Goal: Information Seeking & Learning: Learn about a topic

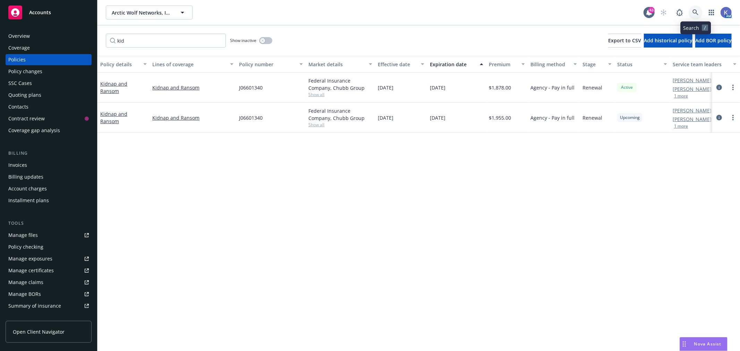
click at [696, 14] on icon at bounding box center [695, 12] width 6 height 6
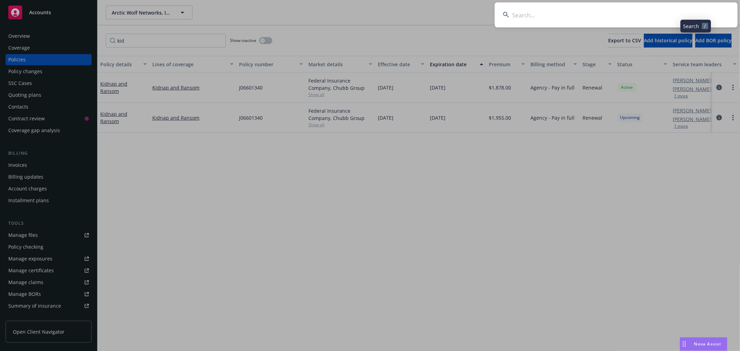
click at [649, 15] on input at bounding box center [616, 14] width 243 height 25
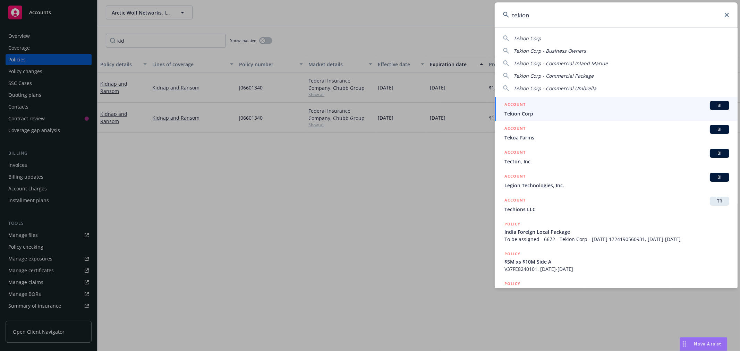
type input "tekion"
click at [530, 113] on span "Tekion Corp" at bounding box center [616, 113] width 225 height 7
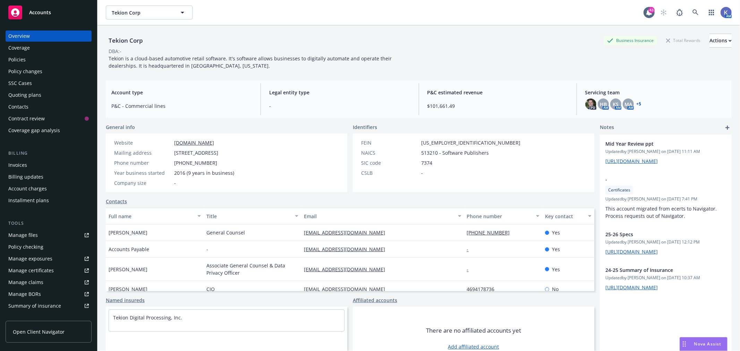
click at [37, 62] on div "Policies" at bounding box center [48, 59] width 80 height 11
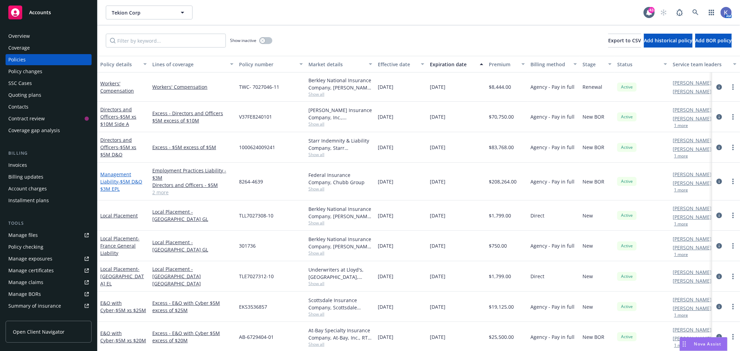
click at [119, 182] on span "- $5M D&O $3M EPL" at bounding box center [121, 185] width 42 height 14
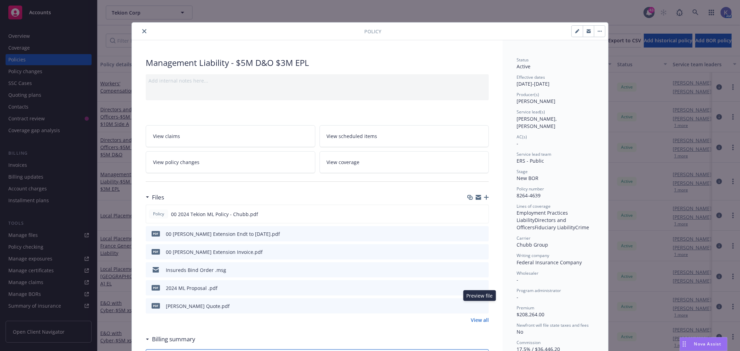
click at [480, 304] on icon "preview file" at bounding box center [482, 305] width 6 height 5
click at [142, 32] on icon "close" at bounding box center [144, 31] width 4 height 4
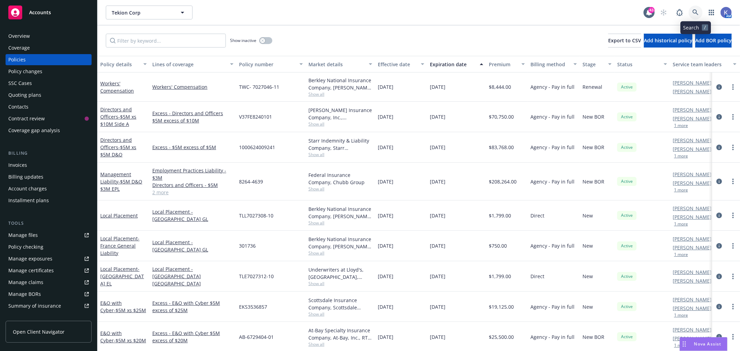
click at [695, 14] on icon at bounding box center [695, 12] width 6 height 6
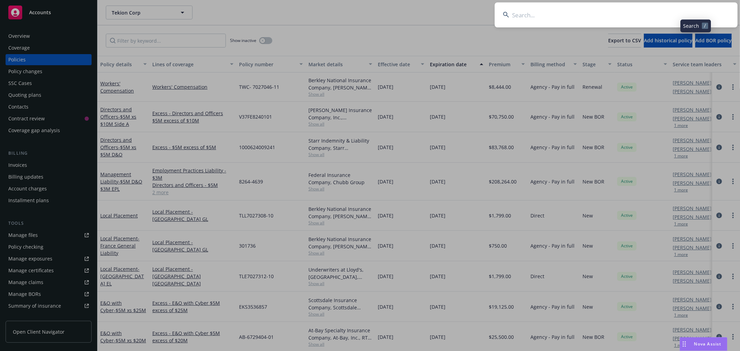
click at [659, 16] on input at bounding box center [616, 14] width 243 height 25
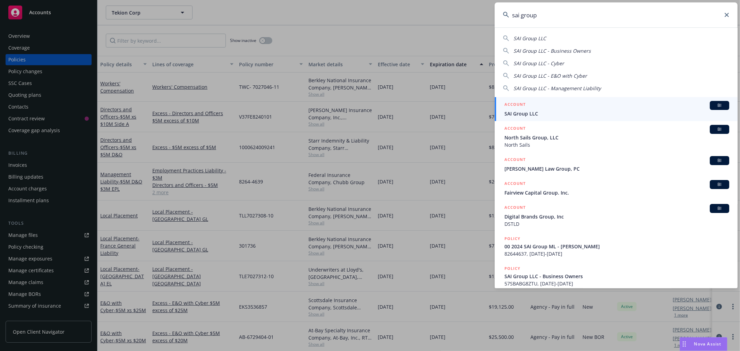
type input "sai group"
click at [544, 113] on span "SAI Group LLC" at bounding box center [616, 113] width 225 height 7
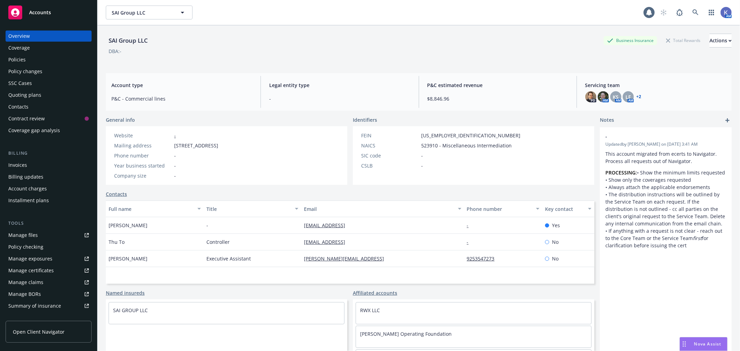
click at [33, 58] on div "Policies" at bounding box center [48, 59] width 80 height 11
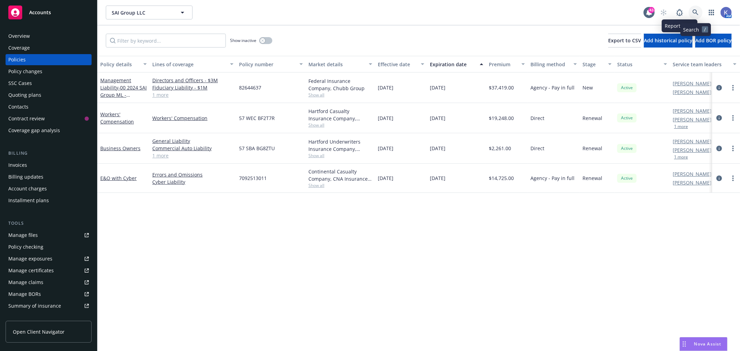
click at [693, 9] on icon at bounding box center [695, 12] width 6 height 6
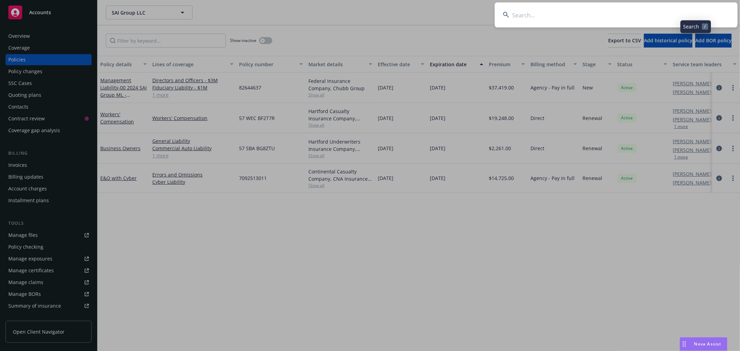
click at [672, 13] on input at bounding box center [616, 14] width 243 height 25
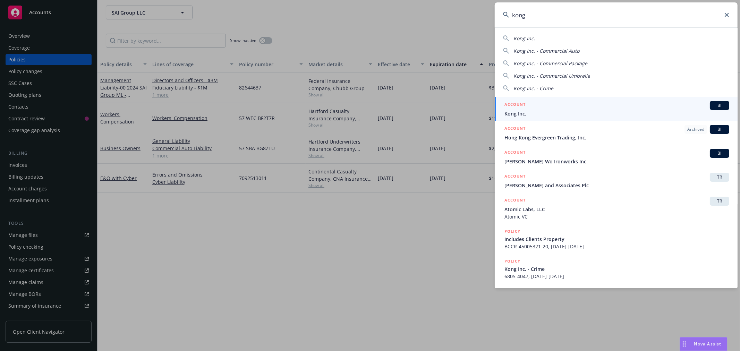
type input "kong"
click at [544, 111] on span "Kong Inc." at bounding box center [616, 113] width 225 height 7
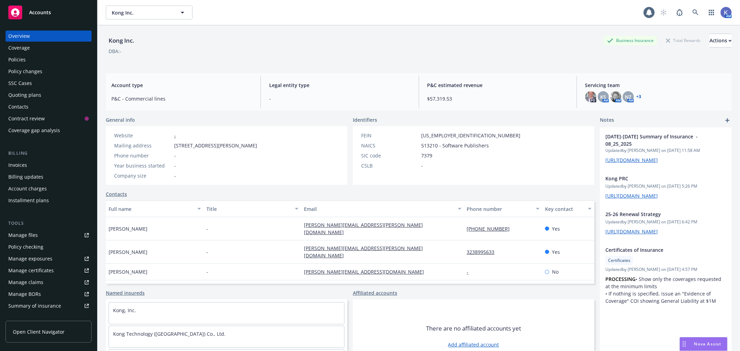
click at [23, 58] on div "Policies" at bounding box center [16, 59] width 17 height 11
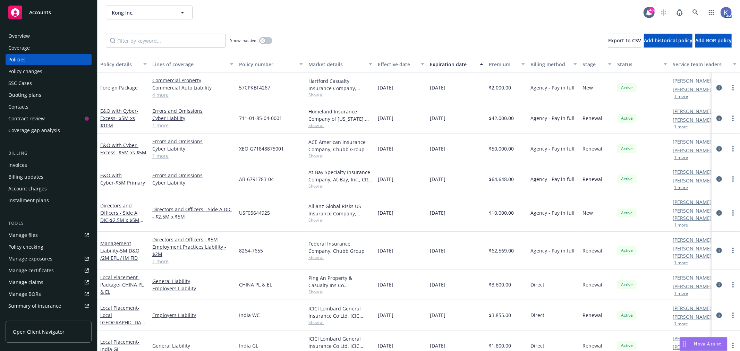
click at [26, 161] on div "Invoices" at bounding box center [17, 165] width 19 height 11
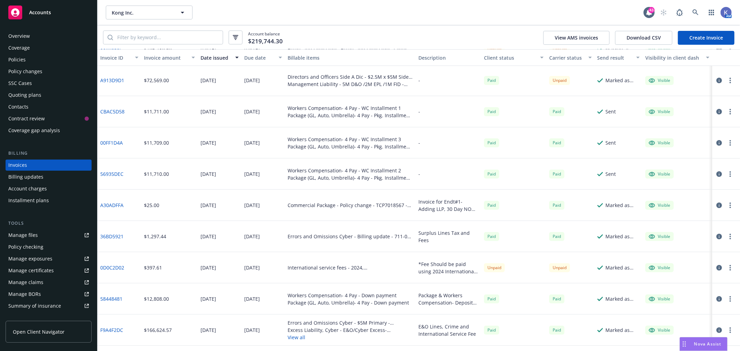
scroll to position [189, 0]
click at [110, 77] on link "A913D9D1" at bounding box center [112, 79] width 24 height 7
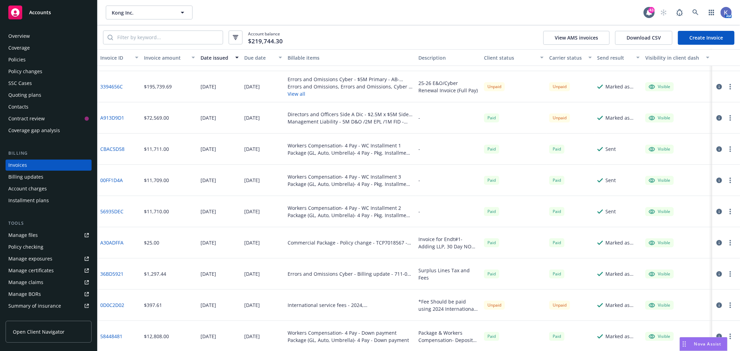
click at [34, 57] on div "Policies" at bounding box center [48, 59] width 80 height 11
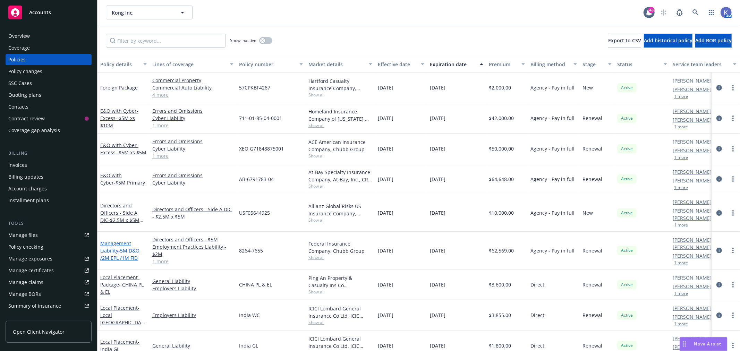
click at [120, 240] on link "Management Liability - 5M D&O /2M EPL /1M FID" at bounding box center [119, 250] width 39 height 21
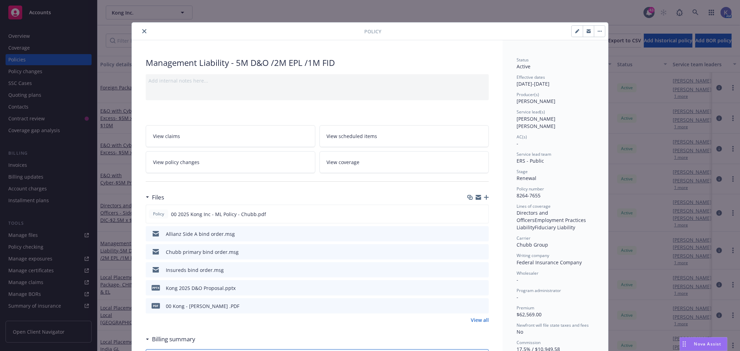
click at [142, 30] on icon "close" at bounding box center [144, 31] width 4 height 4
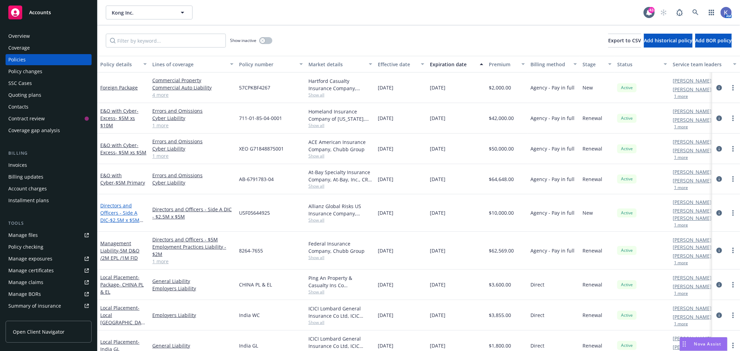
click at [116, 203] on link "Directors and Officers - Side A DIC - $2.5M x $5M Side A DIC" at bounding box center [119, 216] width 39 height 28
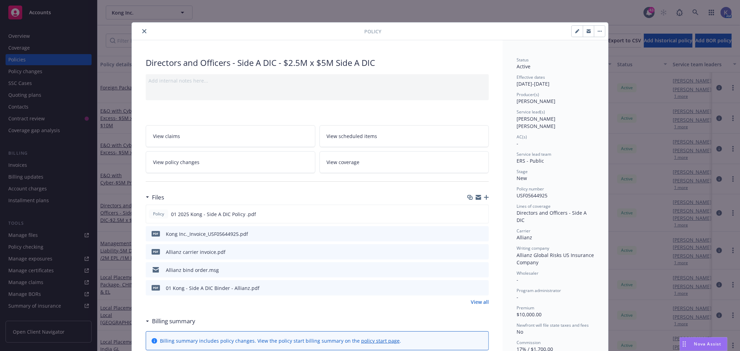
click at [142, 30] on icon "close" at bounding box center [144, 31] width 4 height 4
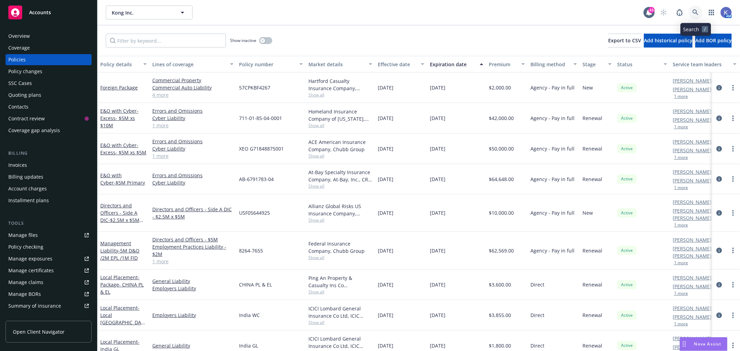
click at [693, 10] on icon at bounding box center [695, 12] width 6 height 6
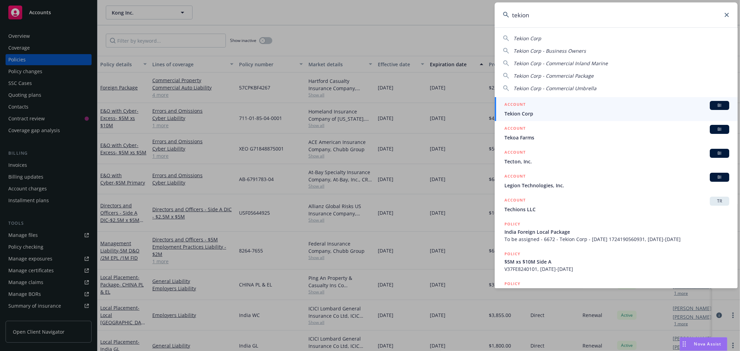
type input "tekion"
click at [522, 115] on span "Tekion Corp" at bounding box center [616, 113] width 225 height 7
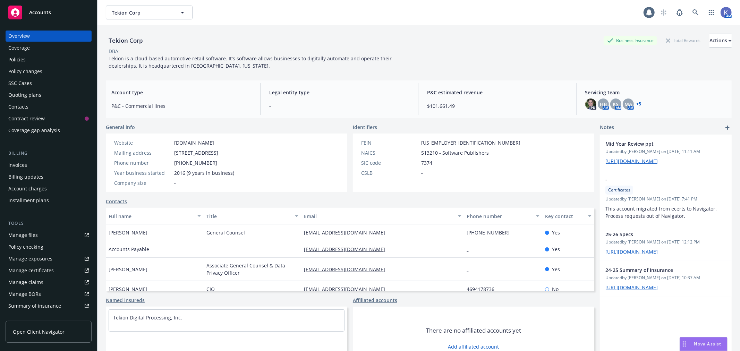
click at [39, 57] on div "Policies" at bounding box center [48, 59] width 80 height 11
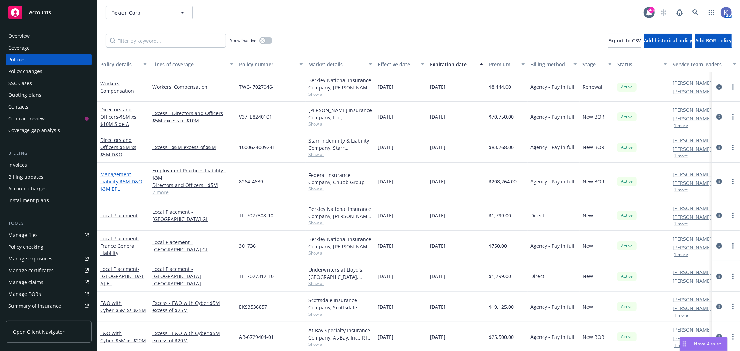
click at [121, 184] on span "- $5M D&O $3M EPL" at bounding box center [121, 185] width 42 height 14
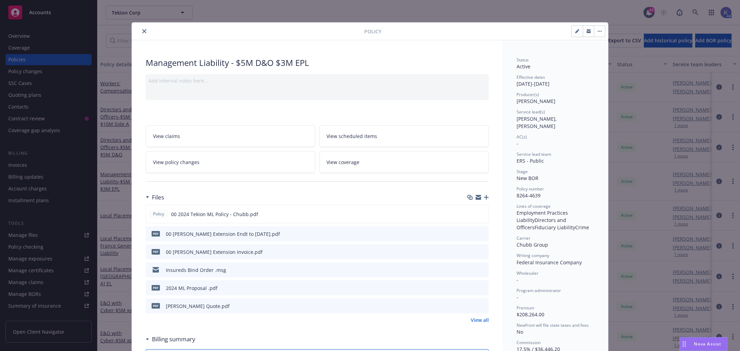
click at [480, 303] on icon "preview file" at bounding box center [482, 305] width 6 height 5
click at [142, 30] on icon "close" at bounding box center [144, 31] width 4 height 4
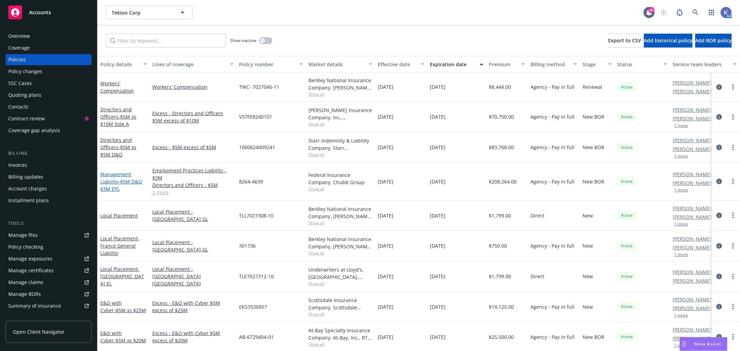
click at [126, 182] on span "- $5M D&O $3M EPL" at bounding box center [121, 185] width 42 height 14
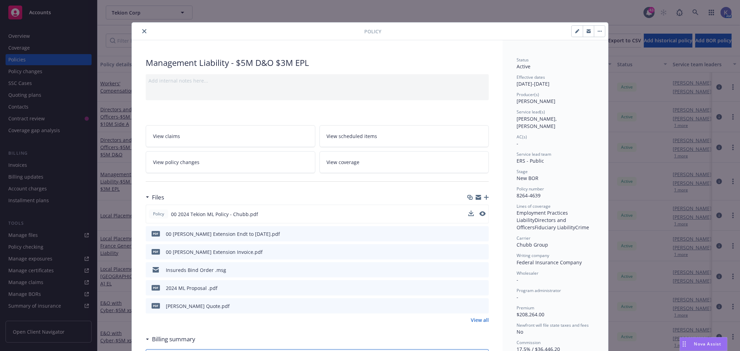
scroll to position [21, 0]
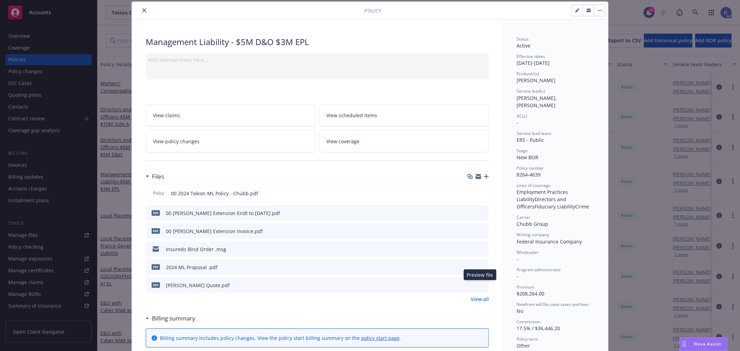
click at [481, 283] on icon "preview file" at bounding box center [482, 284] width 6 height 5
click at [479, 284] on icon "preview file" at bounding box center [482, 284] width 6 height 5
click at [480, 191] on icon "preview file" at bounding box center [482, 192] width 6 height 5
